Goal: Task Accomplishment & Management: Manage account settings

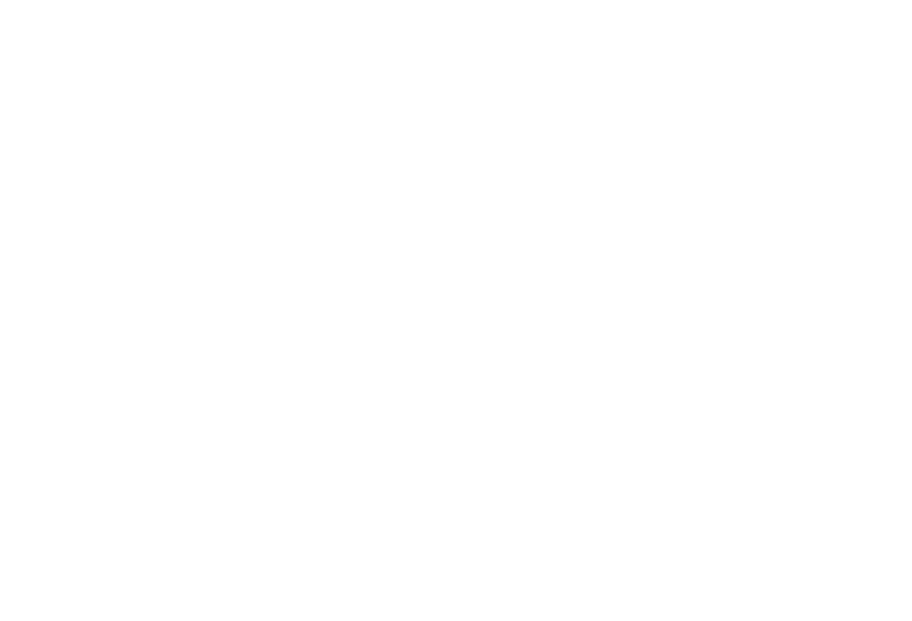
select select "MY"
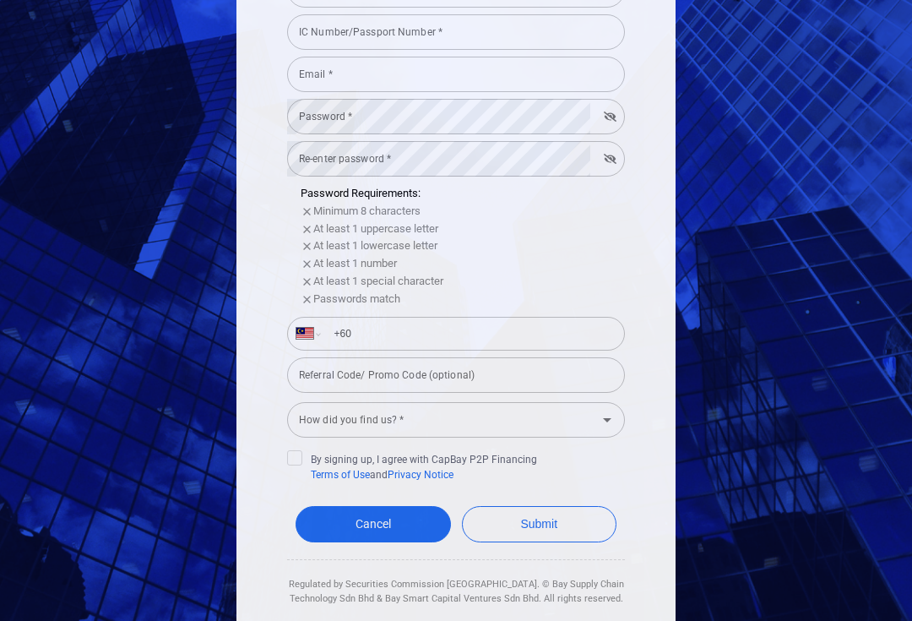
scroll to position [278, 0]
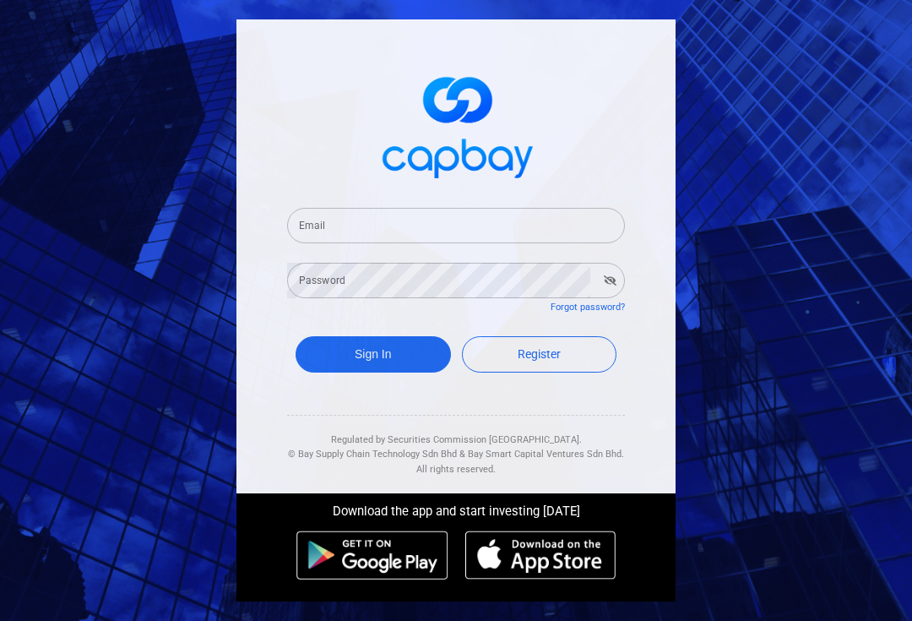
click at [330, 241] on input "Email" at bounding box center [456, 225] width 338 height 35
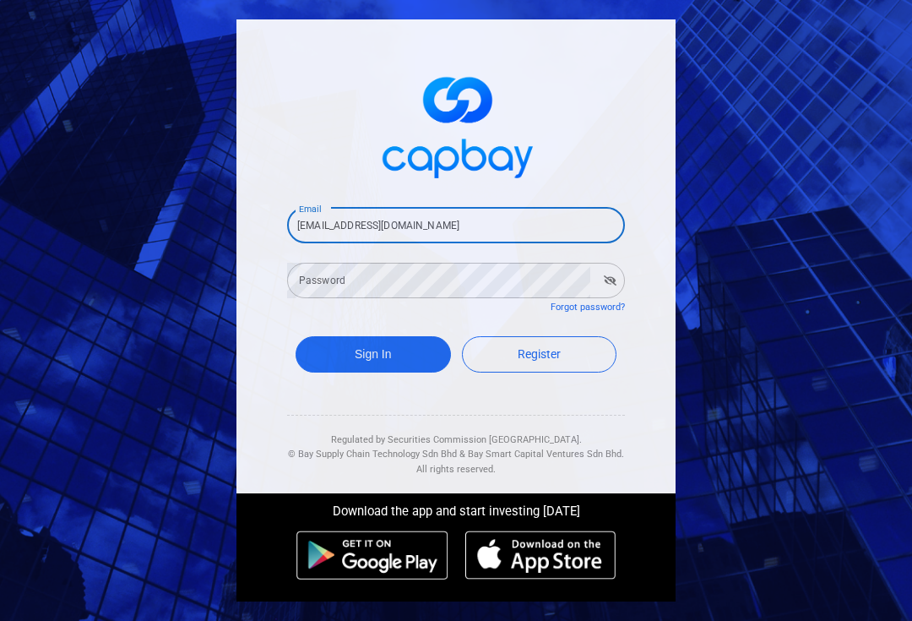
type input "hazleen.aris@outlook.com"
click at [314, 298] on div "Password Password" at bounding box center [456, 279] width 338 height 38
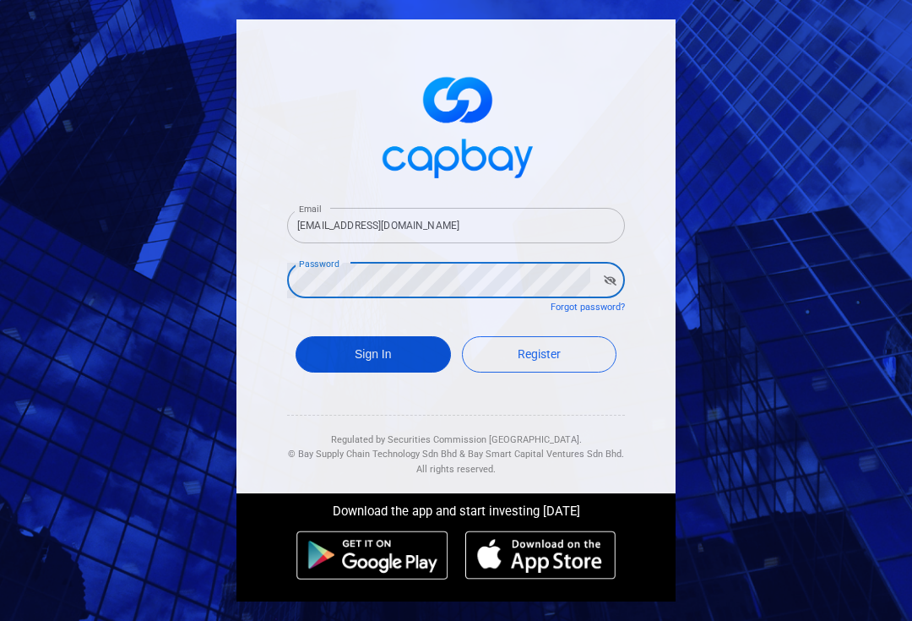
click at [344, 366] on button "Sign In" at bounding box center [373, 354] width 155 height 36
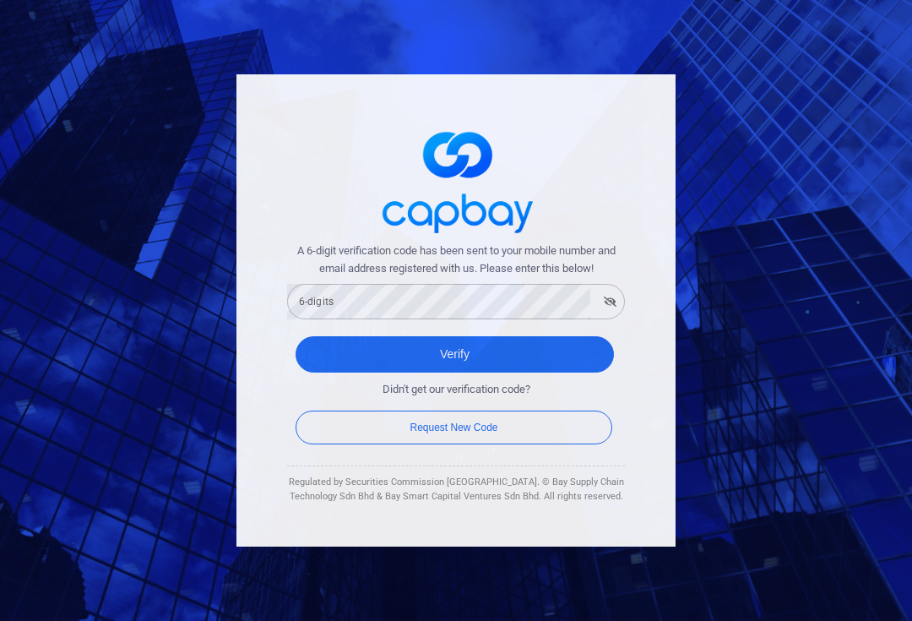
click at [328, 311] on div "6-digits 6-digits" at bounding box center [456, 300] width 338 height 38
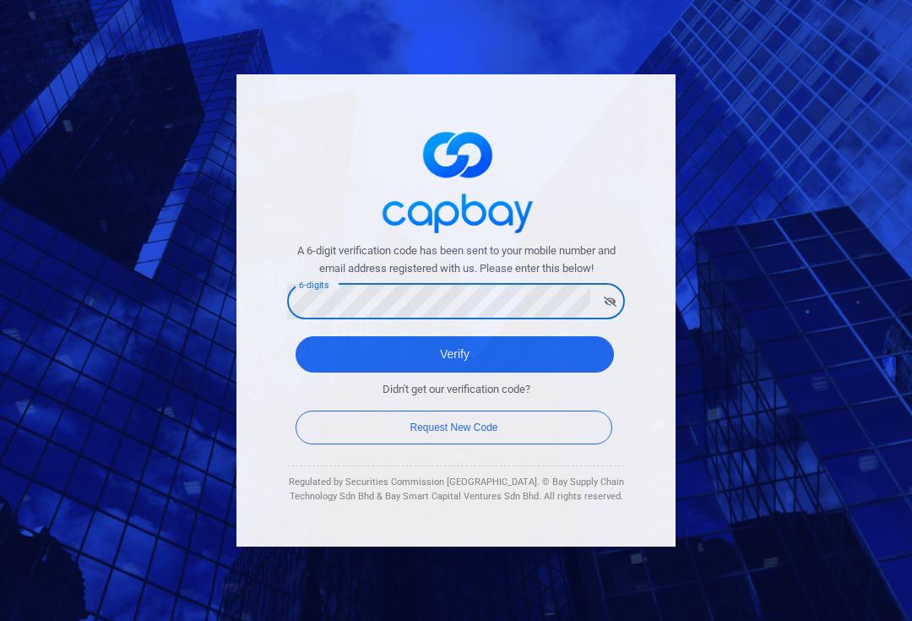
click at [454, 361] on button "Verify" at bounding box center [455, 354] width 318 height 36
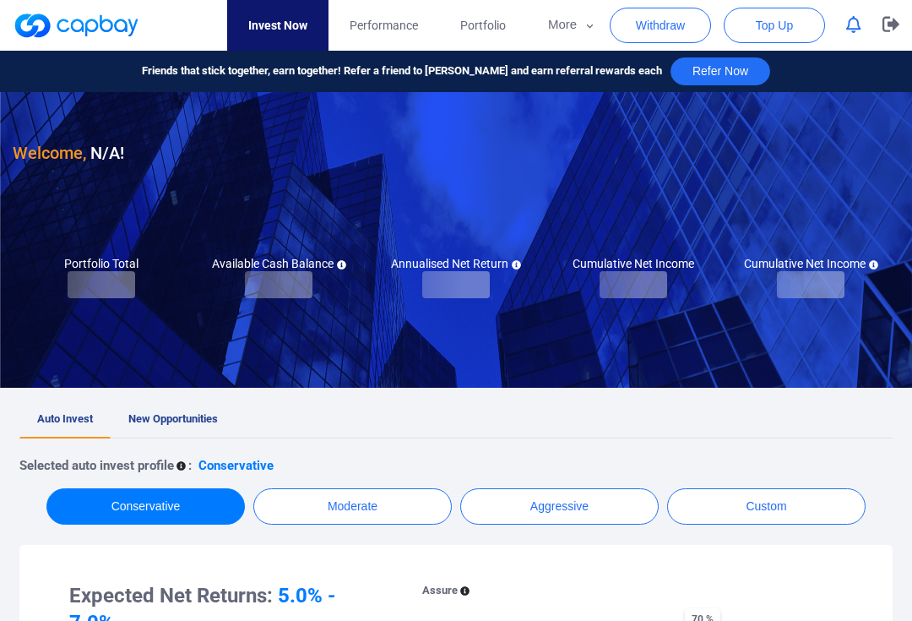
checkbox input "true"
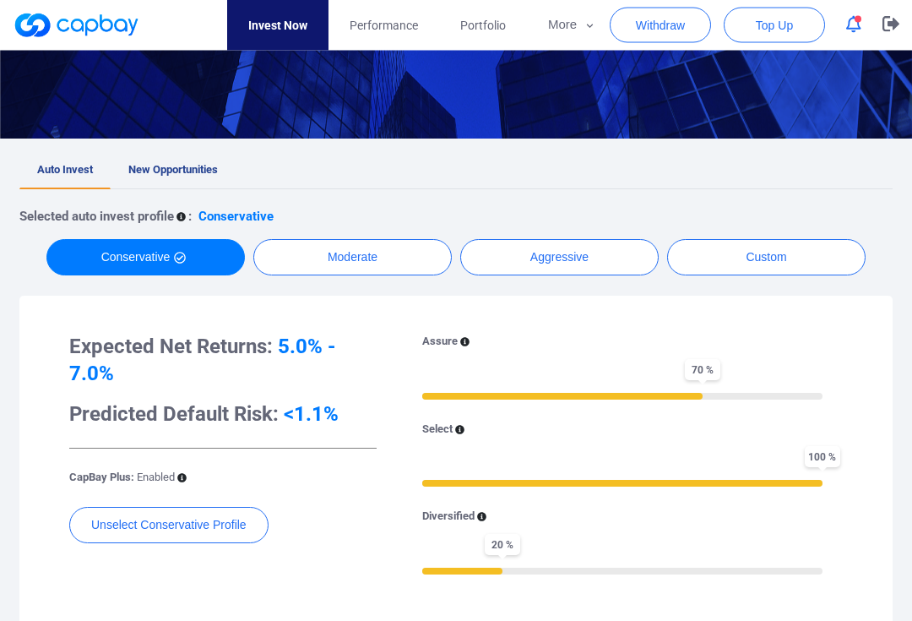
scroll to position [249, 0]
click at [160, 175] on span "New Opportunities" at bounding box center [173, 169] width 90 height 13
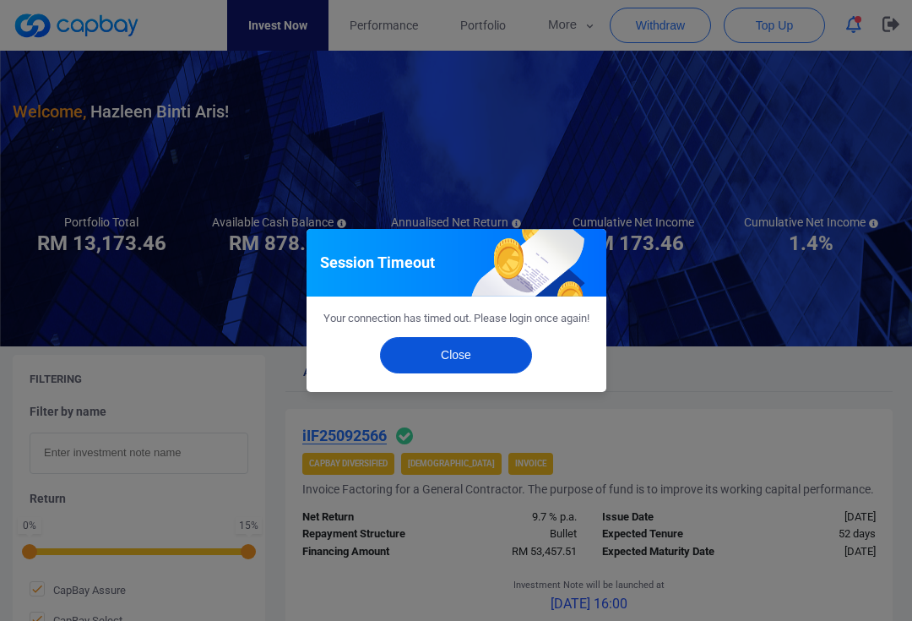
click at [413, 367] on button "Close" at bounding box center [456, 355] width 152 height 36
